Goal: Communication & Community: Connect with others

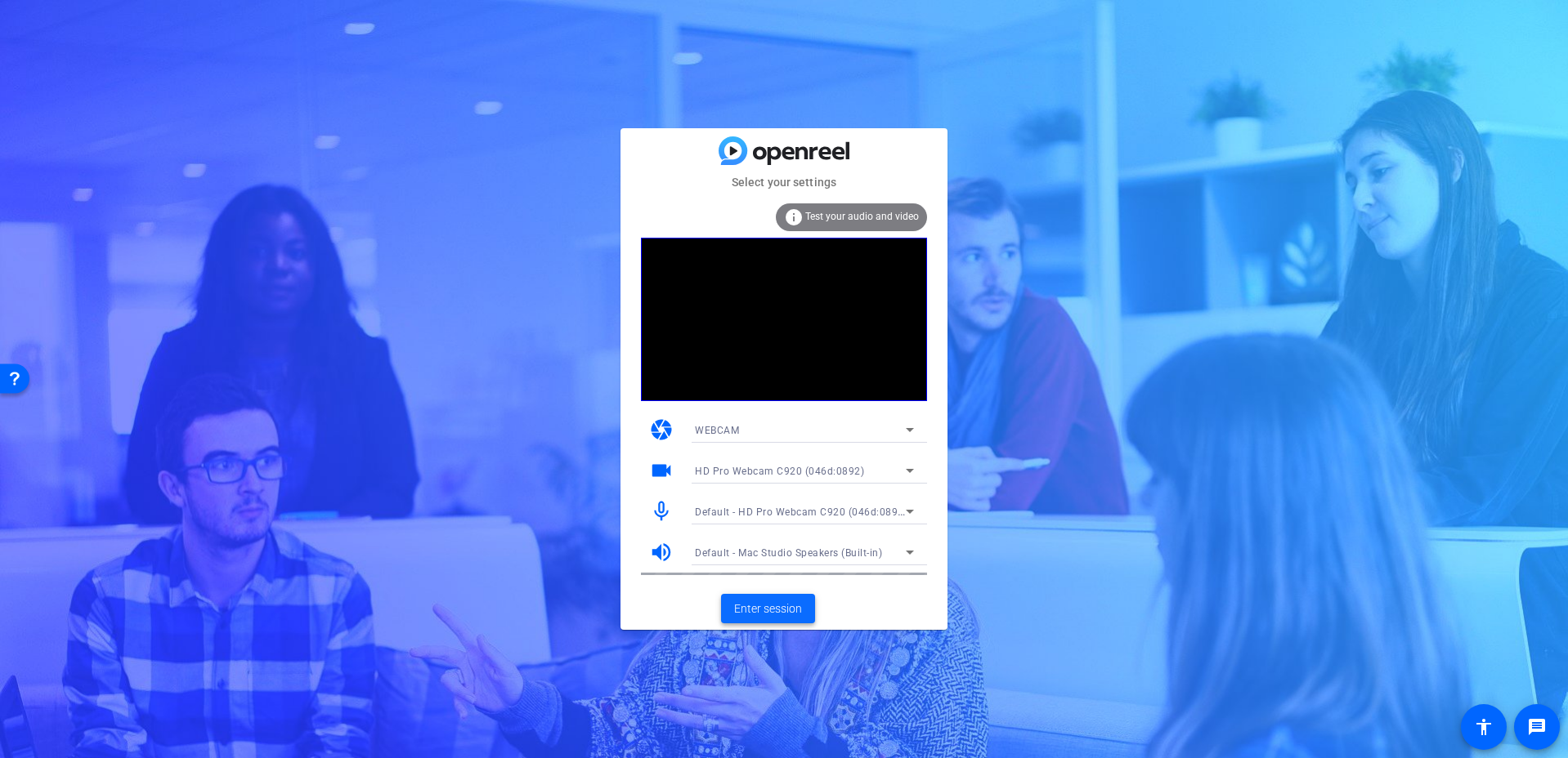
click at [788, 614] on span "Enter session" at bounding box center [768, 609] width 68 height 18
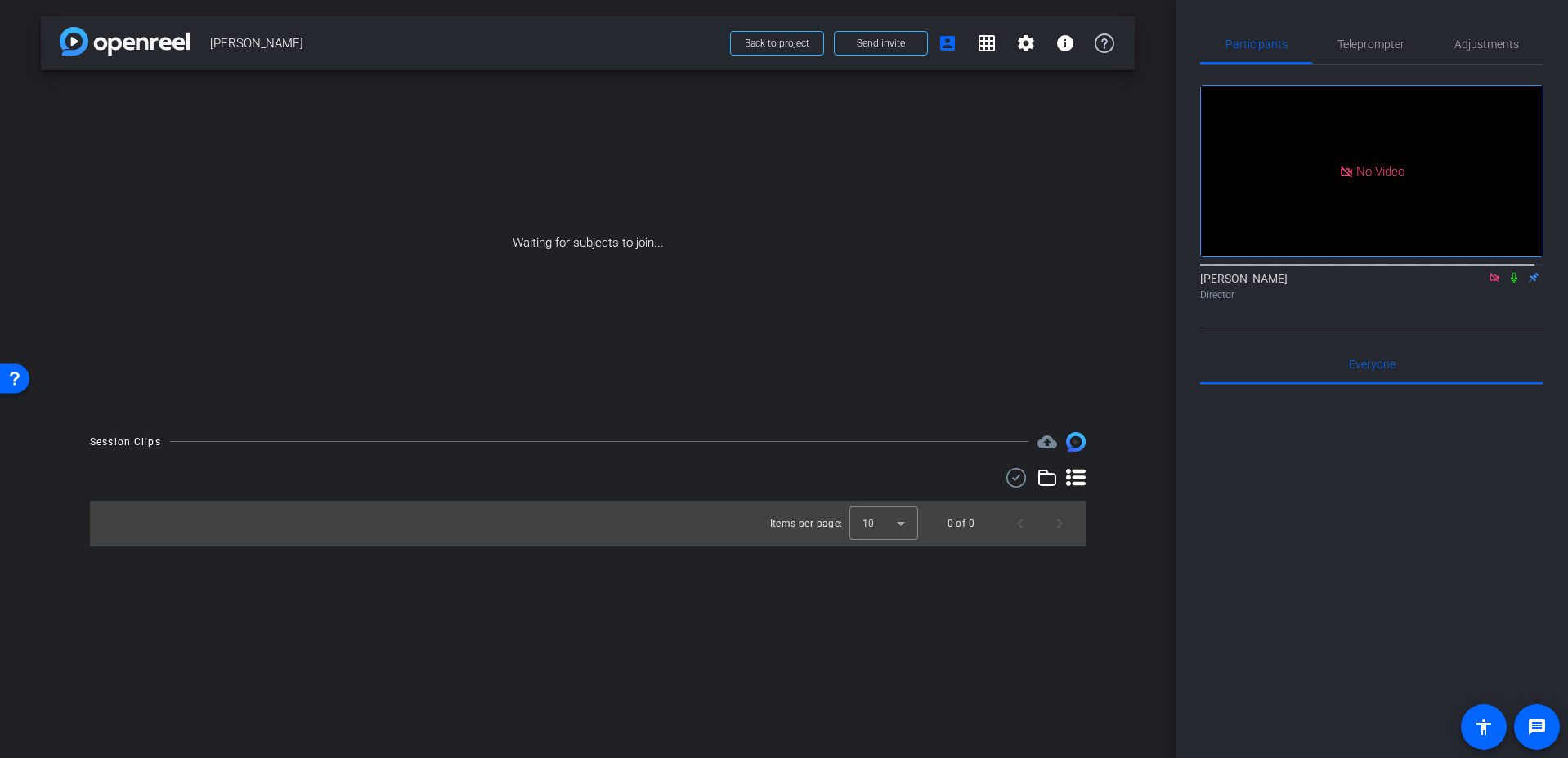
click at [1507, 284] on icon at bounding box center [1514, 278] width 13 height 11
click at [881, 44] on span "Send invite" at bounding box center [881, 43] width 48 height 13
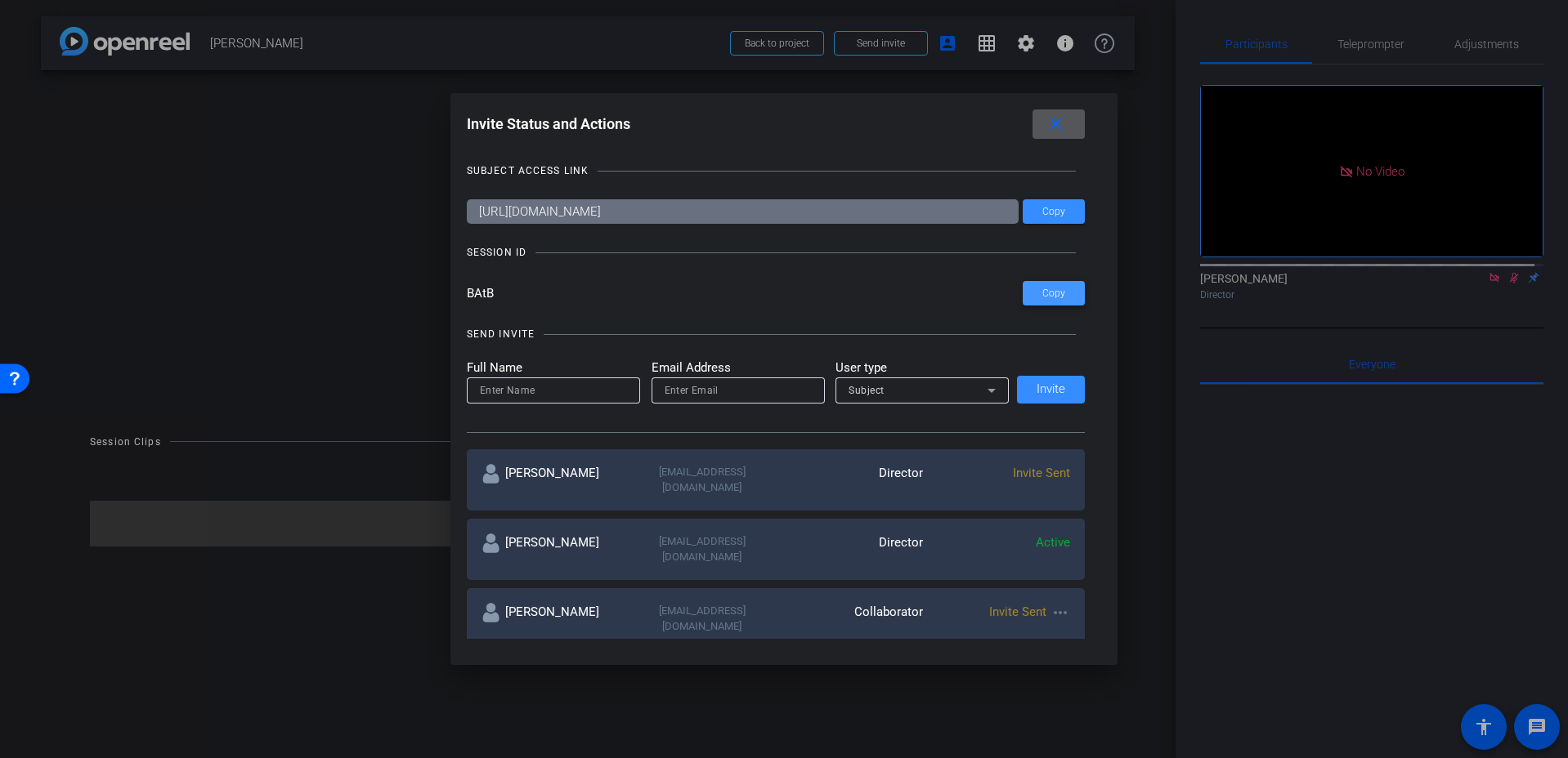
click at [1059, 297] on span "Copy" at bounding box center [1053, 293] width 23 height 12
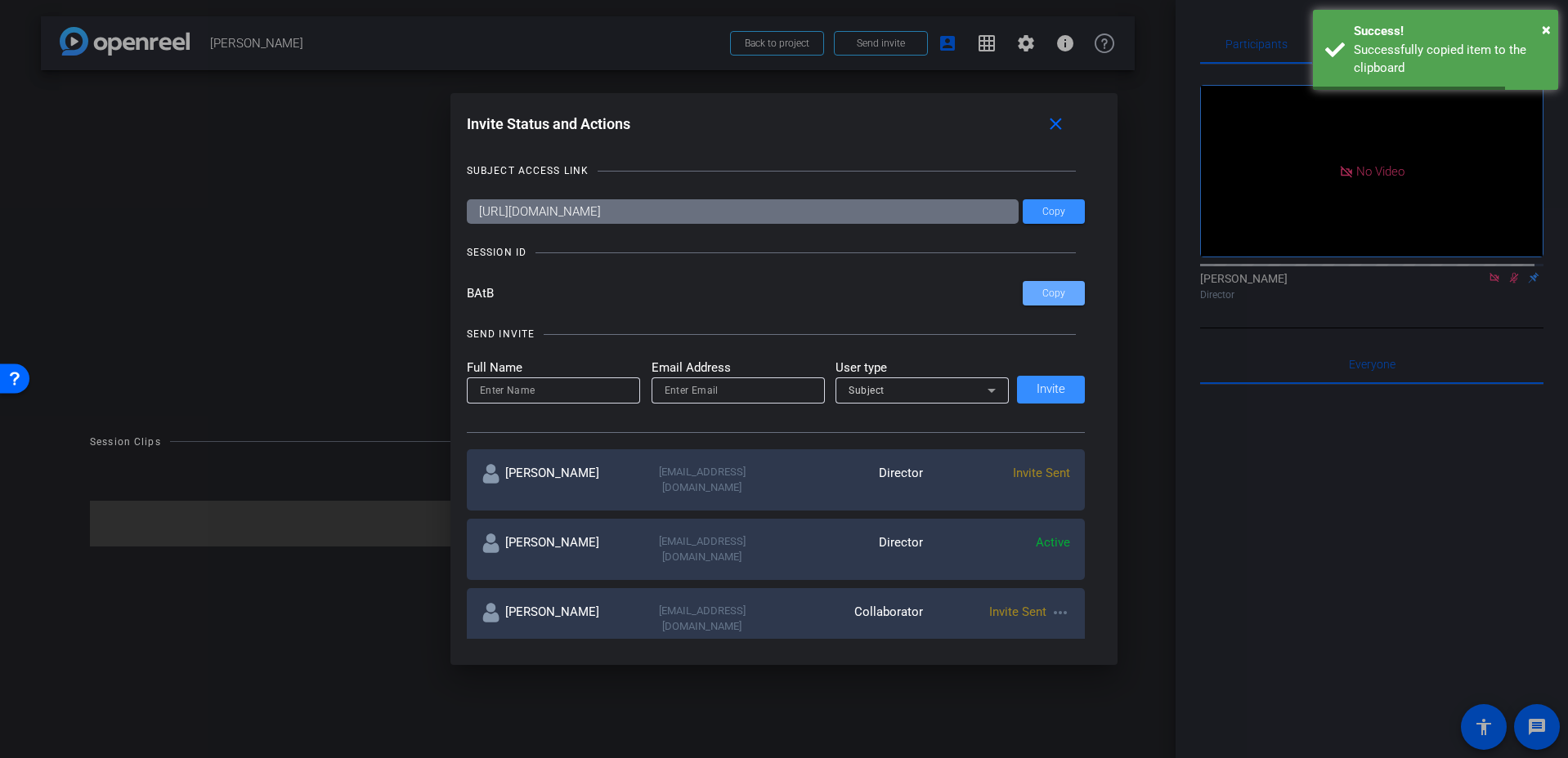
click at [1182, 334] on div at bounding box center [784, 379] width 1568 height 758
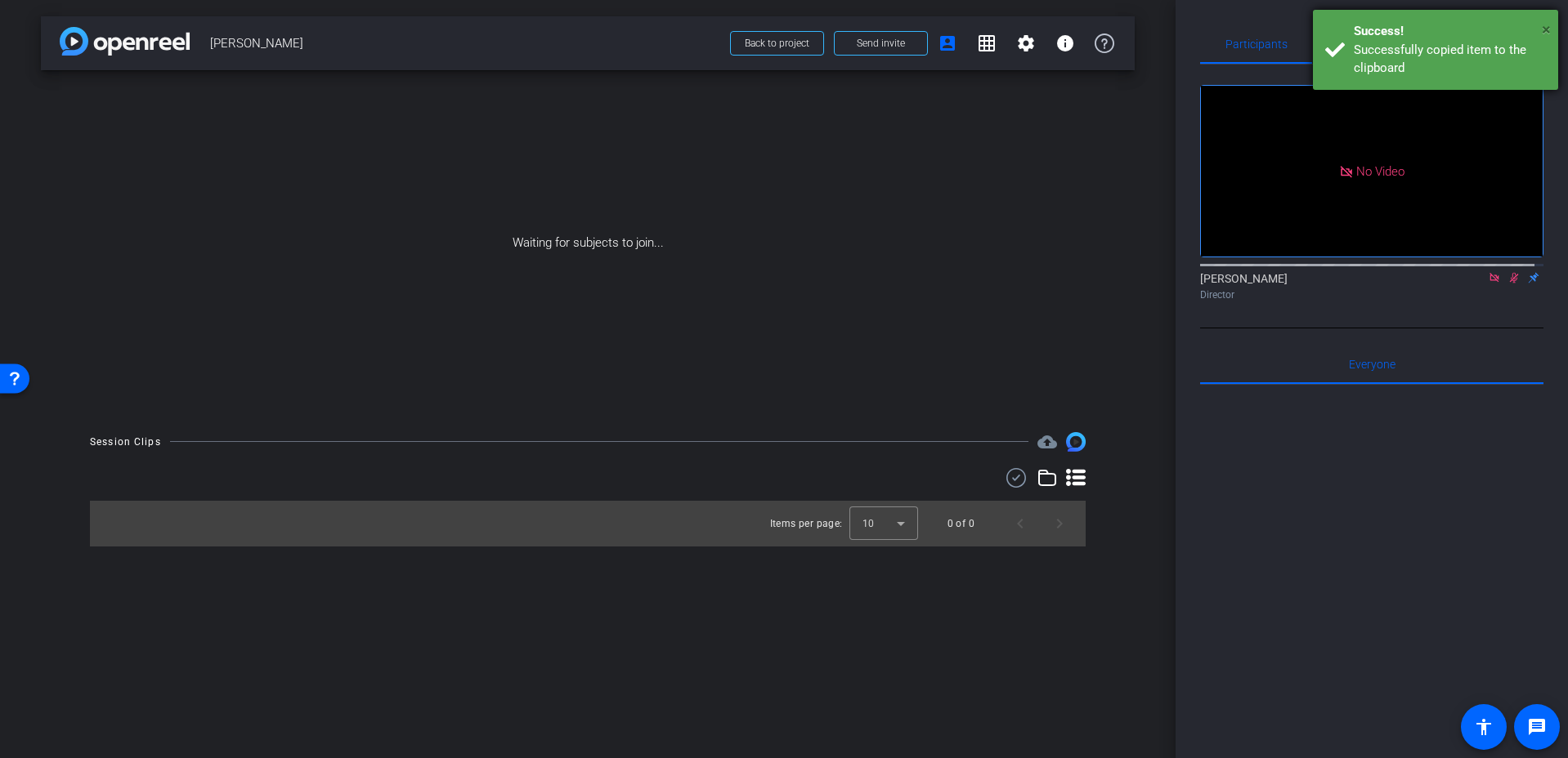
click at [1549, 30] on span "×" at bounding box center [1547, 29] width 9 height 19
